Goal: Task Accomplishment & Management: Complete application form

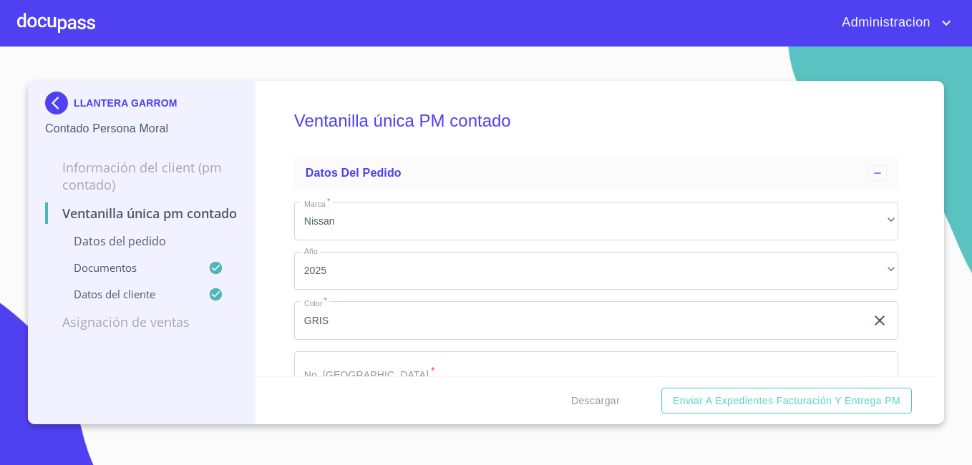
scroll to position [3817, 0]
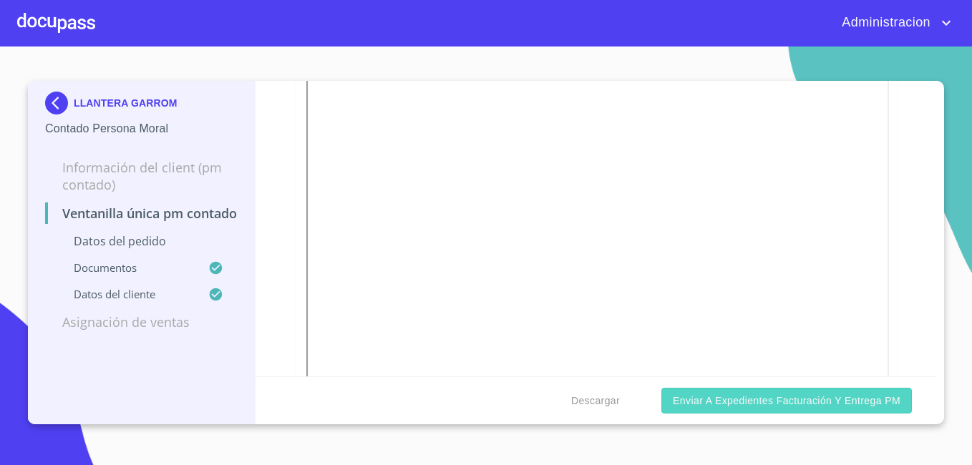
click at [731, 413] on button "Enviar a Expedientes Facturación y Entrega PM" at bounding box center [786, 401] width 250 height 26
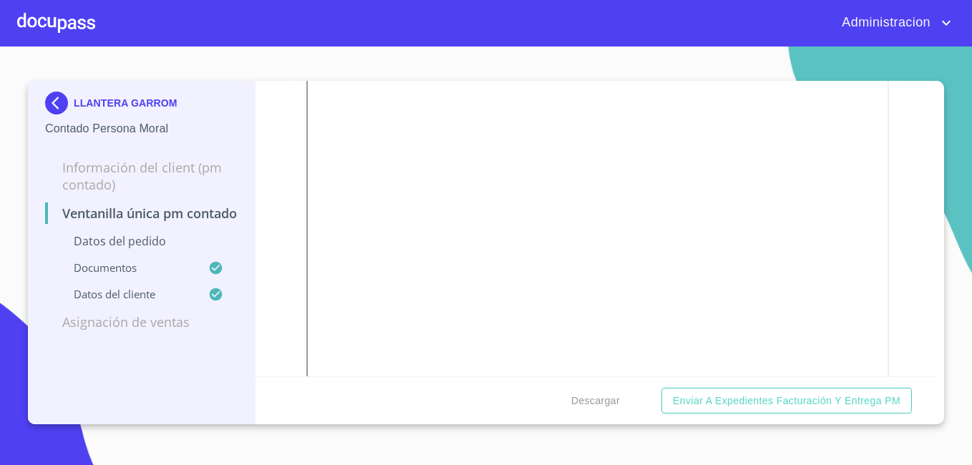
scroll to position [270, 0]
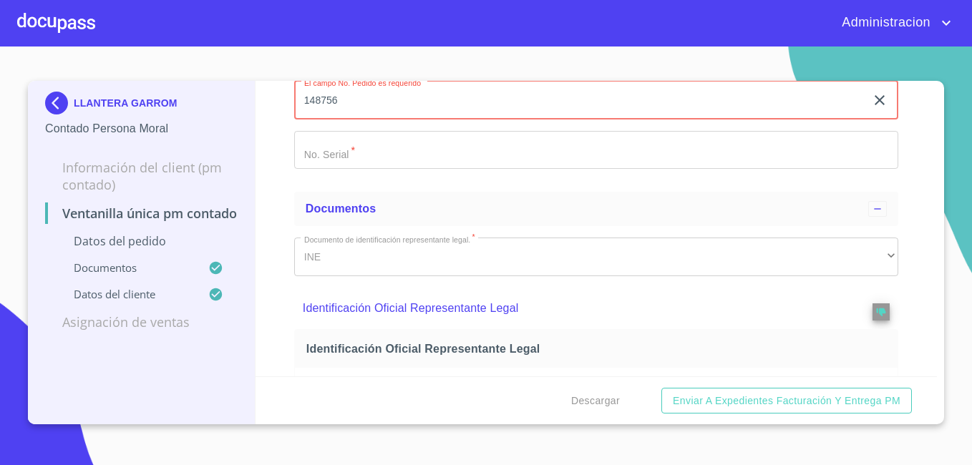
type input "148756"
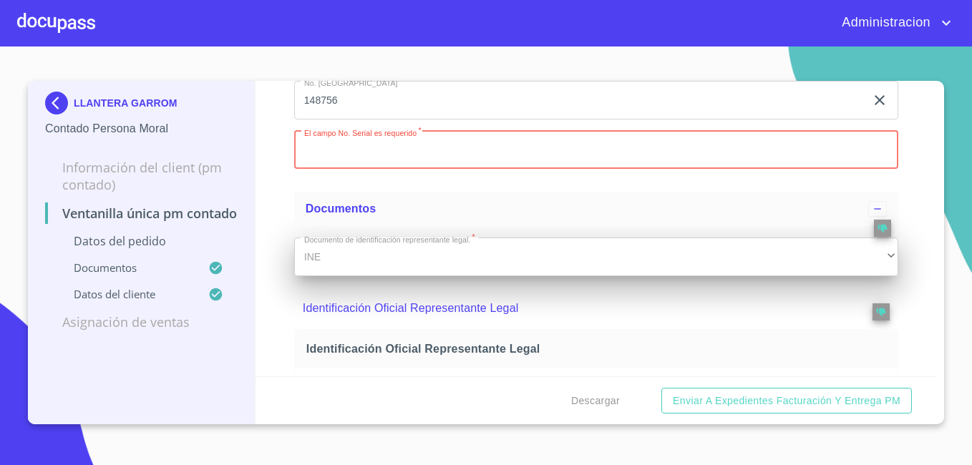
paste input "[US_VEHICLE_IDENTIFICATION_NUMBER]"
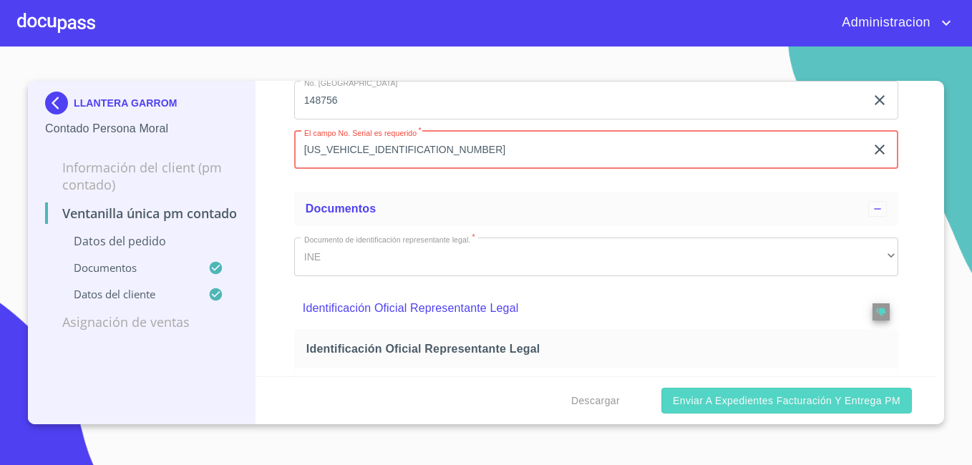
type input "[US_VEHICLE_IDENTIFICATION_NUMBER]"
click at [725, 409] on span "Enviar a Expedientes Facturación y Entrega PM" at bounding box center [787, 401] width 228 height 18
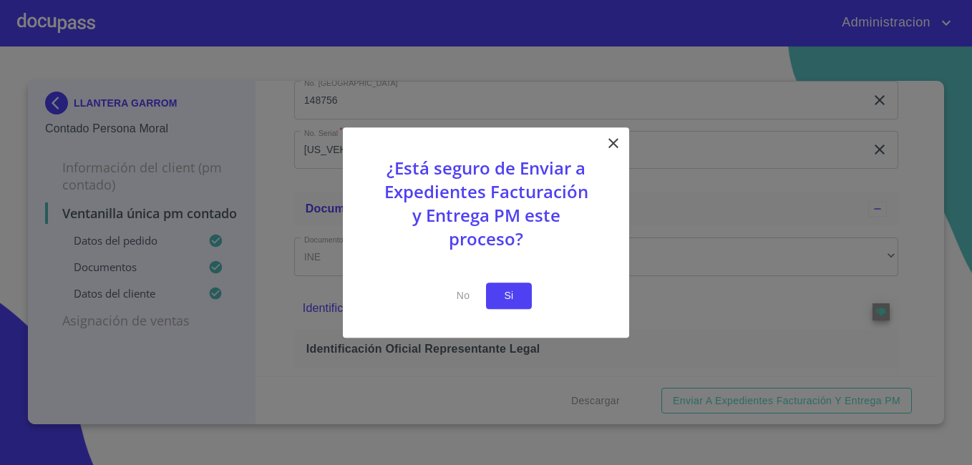
click at [506, 294] on span "Si" at bounding box center [508, 296] width 23 height 18
